Goal: Information Seeking & Learning: Learn about a topic

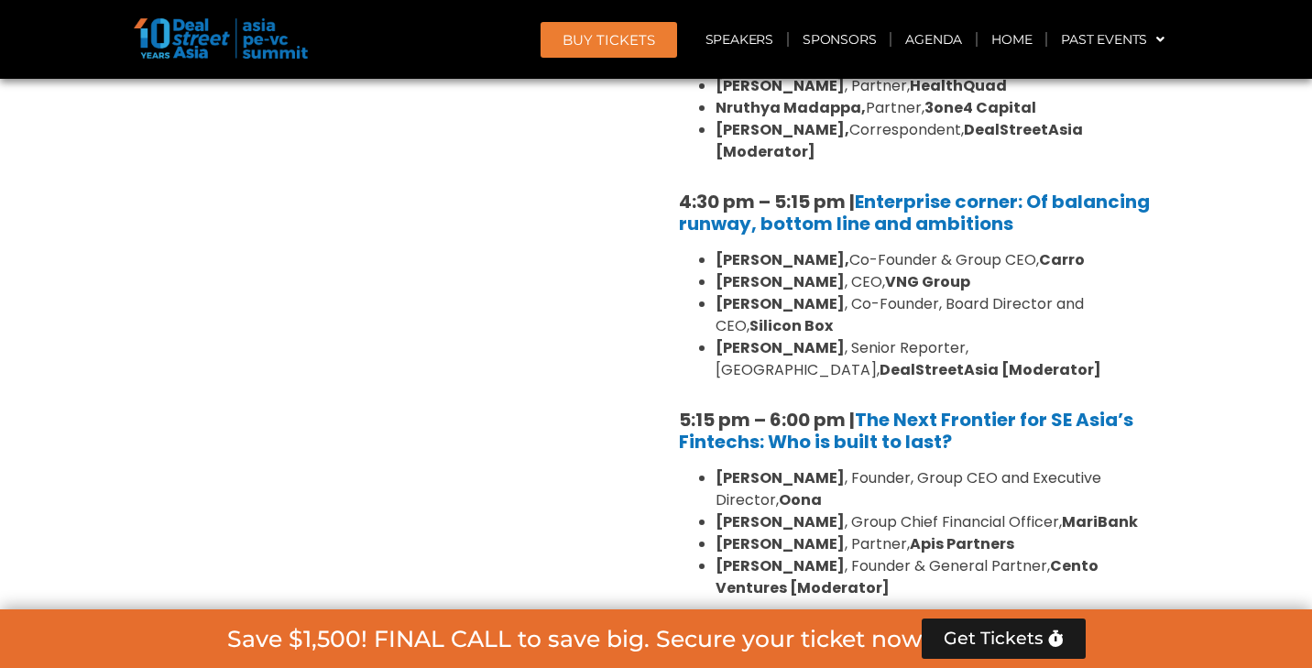
scroll to position [2979, 0]
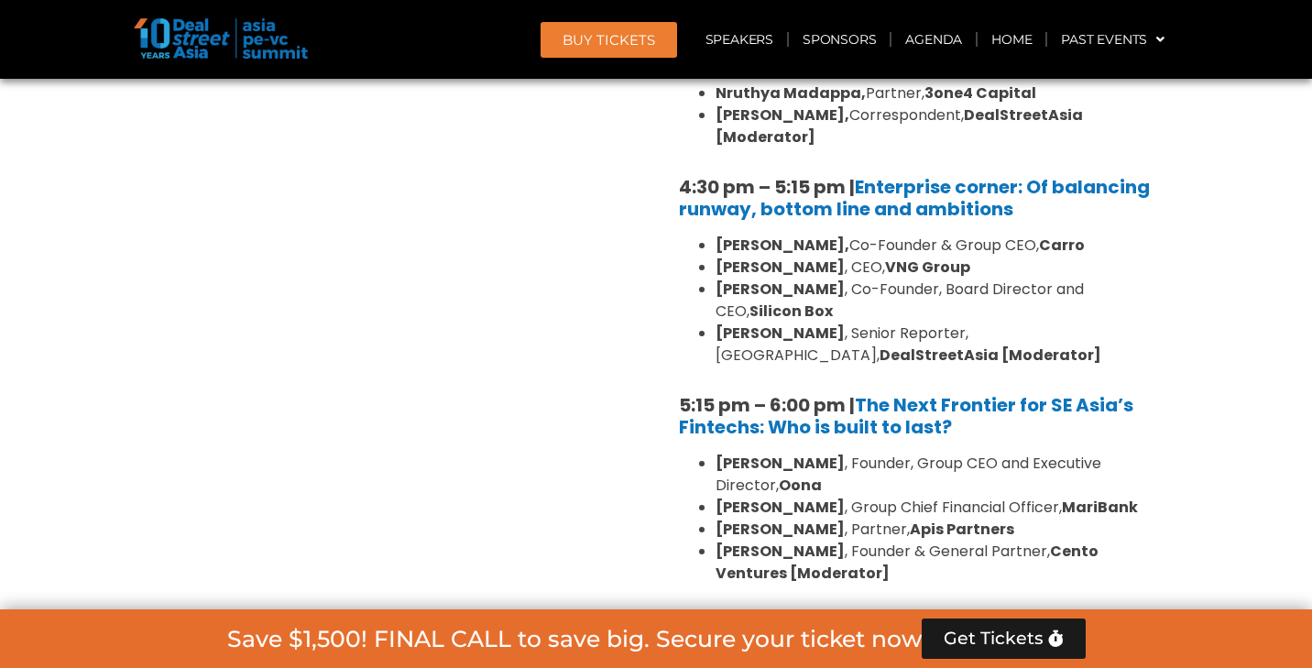
drag, startPoint x: 646, startPoint y: 308, endPoint x: 904, endPoint y: 464, distance: 302.1
click at [901, 392] on link "The Next Frontier for SE Asia’s Fintechs: Who is built to last?" at bounding box center [906, 416] width 454 height 48
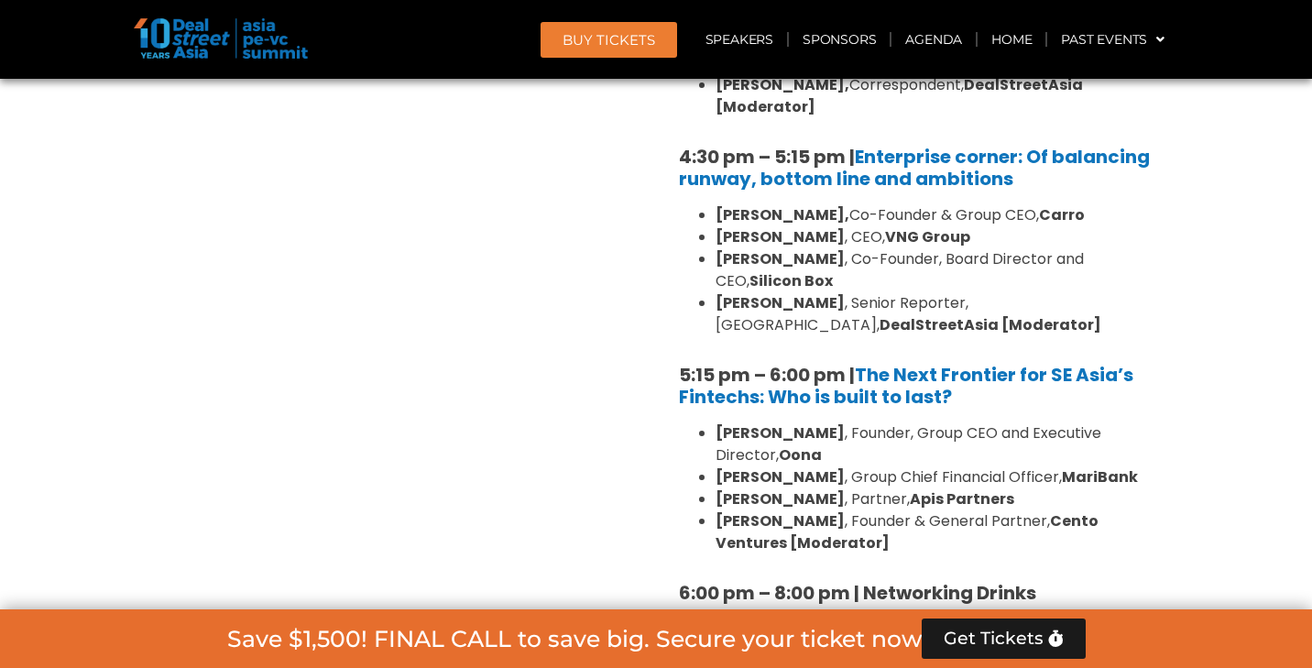
scroll to position [3012, 0]
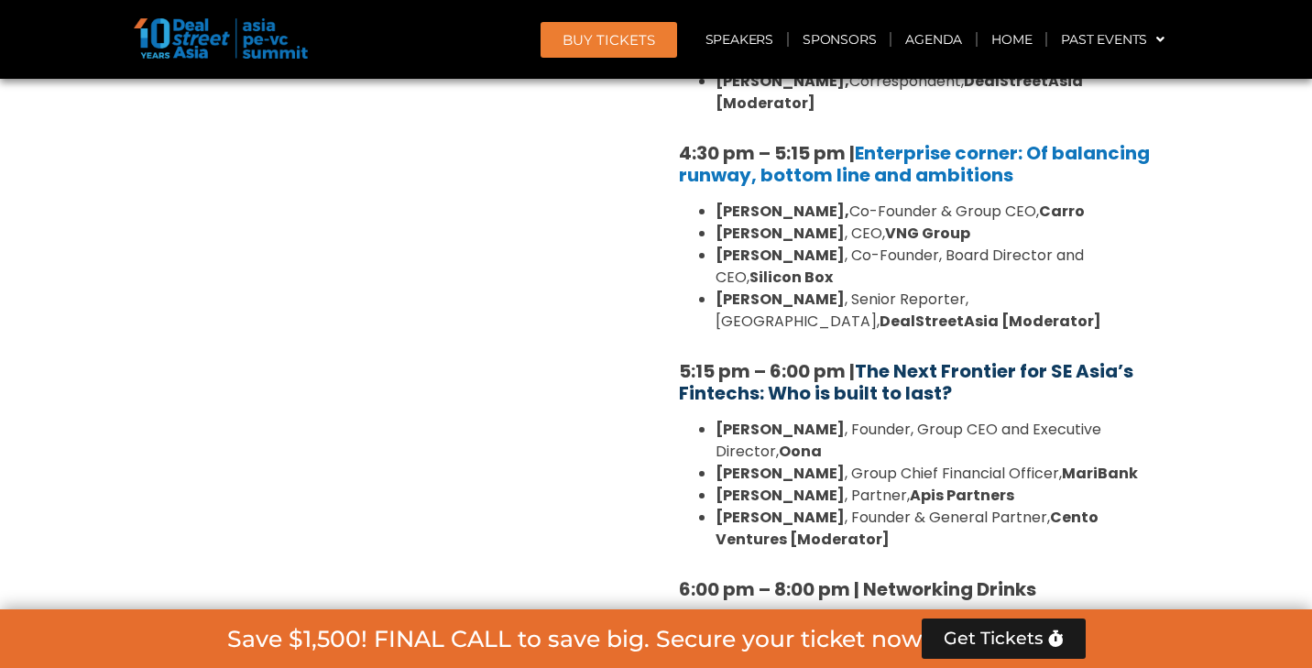
click at [827, 358] on link "The Next Frontier for SE Asia’s Fintechs: Who is built to last?" at bounding box center [906, 382] width 454 height 48
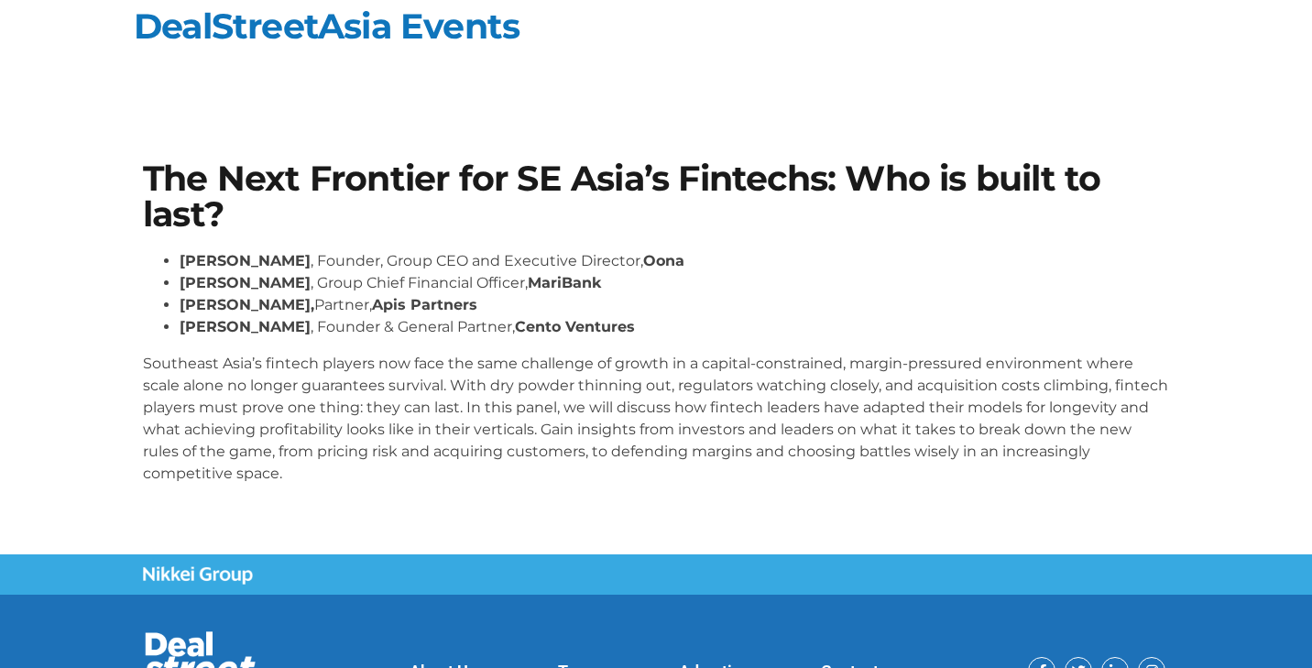
scroll to position [17, 0]
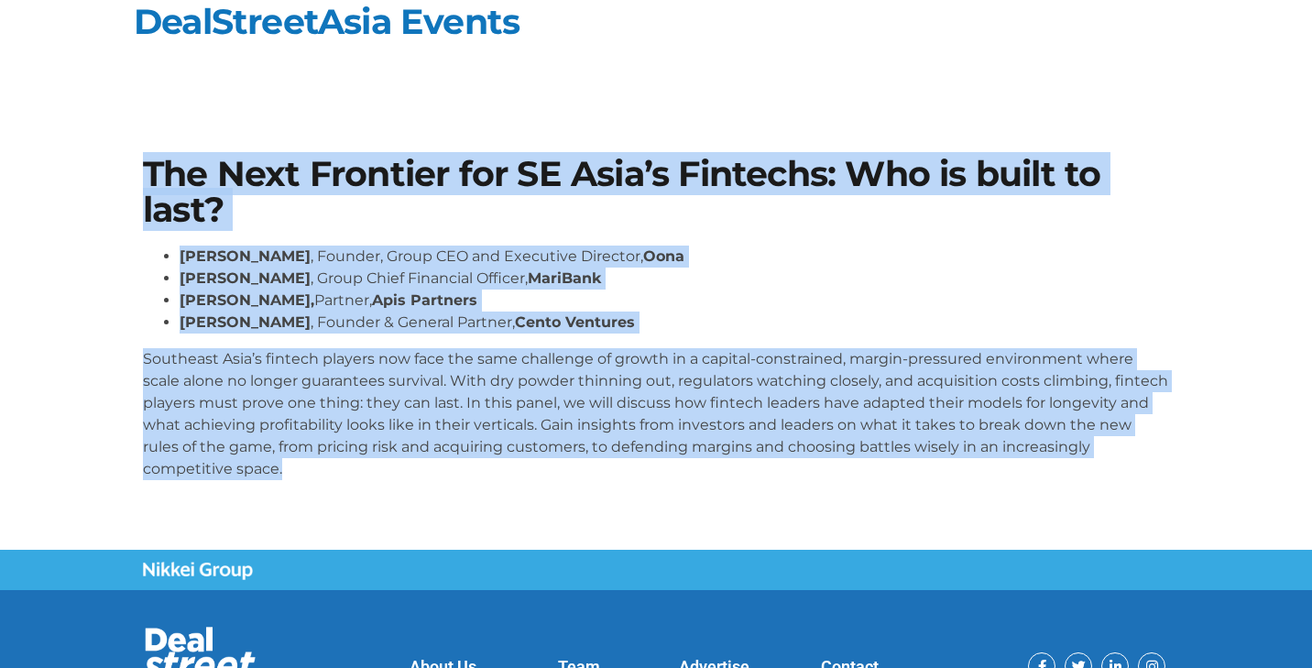
drag, startPoint x: 138, startPoint y: 164, endPoint x: 243, endPoint y: 466, distance: 319.8
click at [243, 466] on div "The Next Frontier for SE Asia’s Fintechs: Who is built to last? [PERSON_NAME] ,…" at bounding box center [656, 325] width 1044 height 356
copy div "The Next Frontier for SE Asia’s Fintechs: Who is built to last? [PERSON_NAME] ,…"
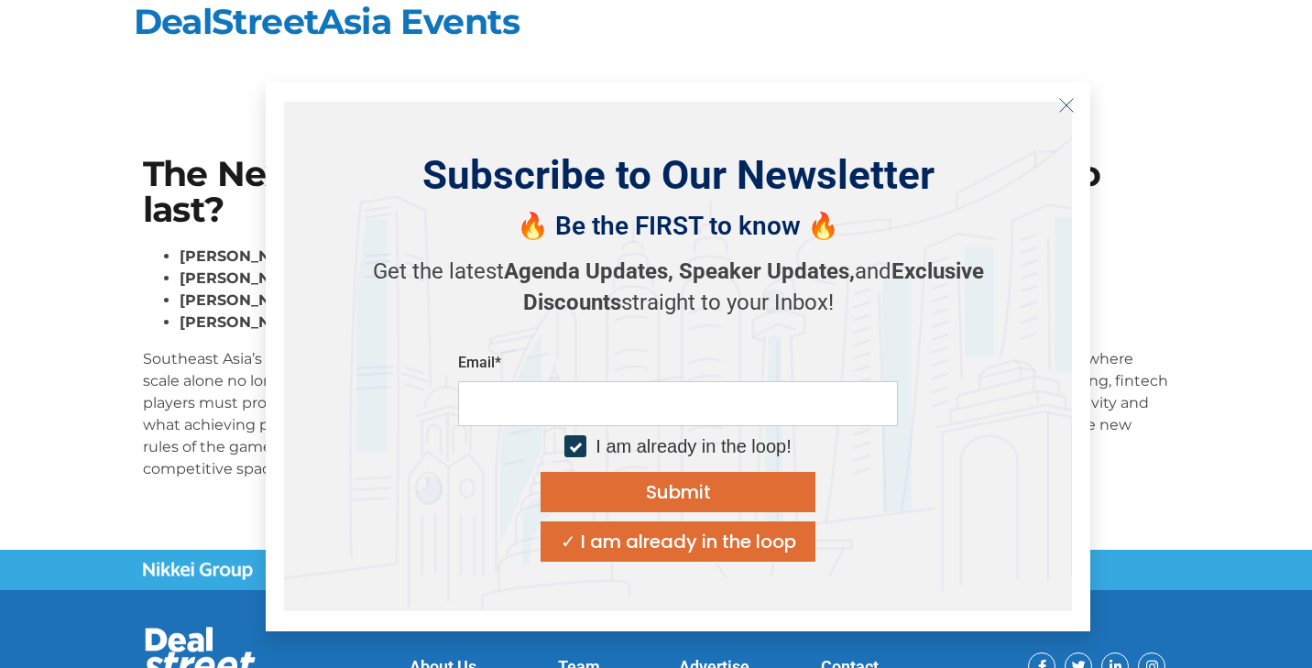
click at [1063, 104] on icon "Close" at bounding box center [1066, 105] width 16 height 16
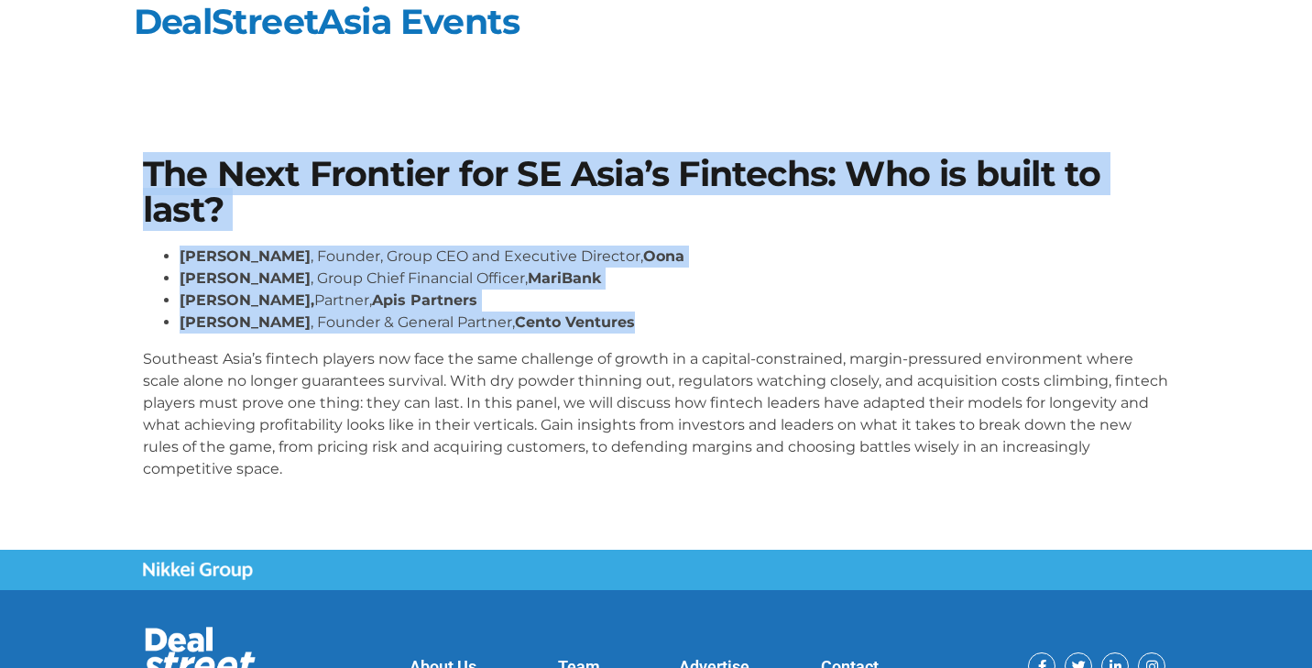
drag, startPoint x: 131, startPoint y: 152, endPoint x: 628, endPoint y: 324, distance: 526.3
click at [628, 324] on section "The Next Frontier for SE Asia’s Fintechs: Who is built to last? [PERSON_NAME] ,…" at bounding box center [656, 326] width 1312 height 448
copy div "The Next Frontier for SE Asia’s Fintechs: Who is built to last? [PERSON_NAME] ,…"
click at [945, 242] on div "The Next Frontier for SE Asia’s Fintechs: Who is built to last? [PERSON_NAME] ,…" at bounding box center [656, 325] width 1044 height 356
